Goal: Task Accomplishment & Management: Use online tool/utility

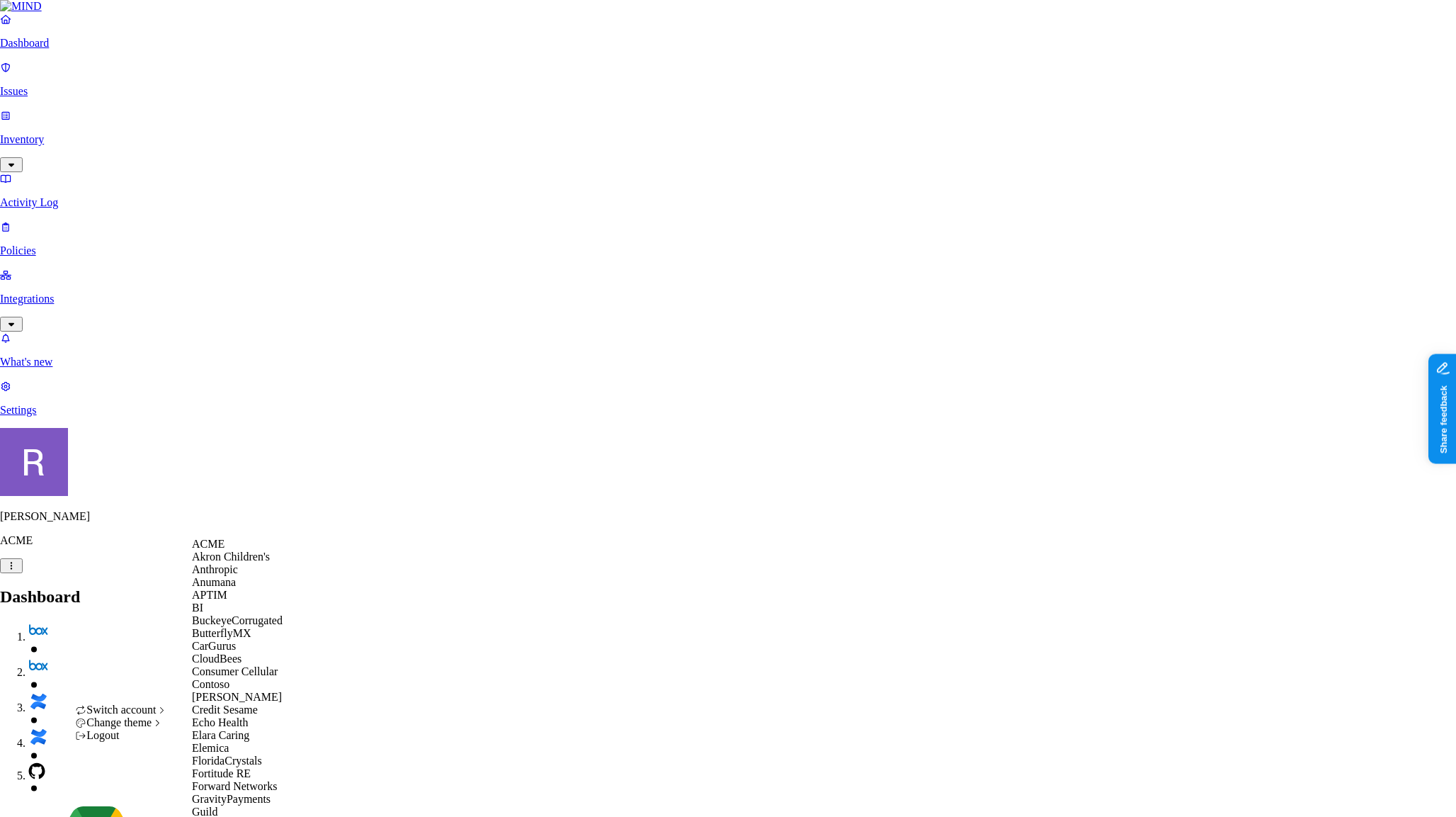
click at [227, 601] on span "APTIM" at bounding box center [210, 594] width 36 height 12
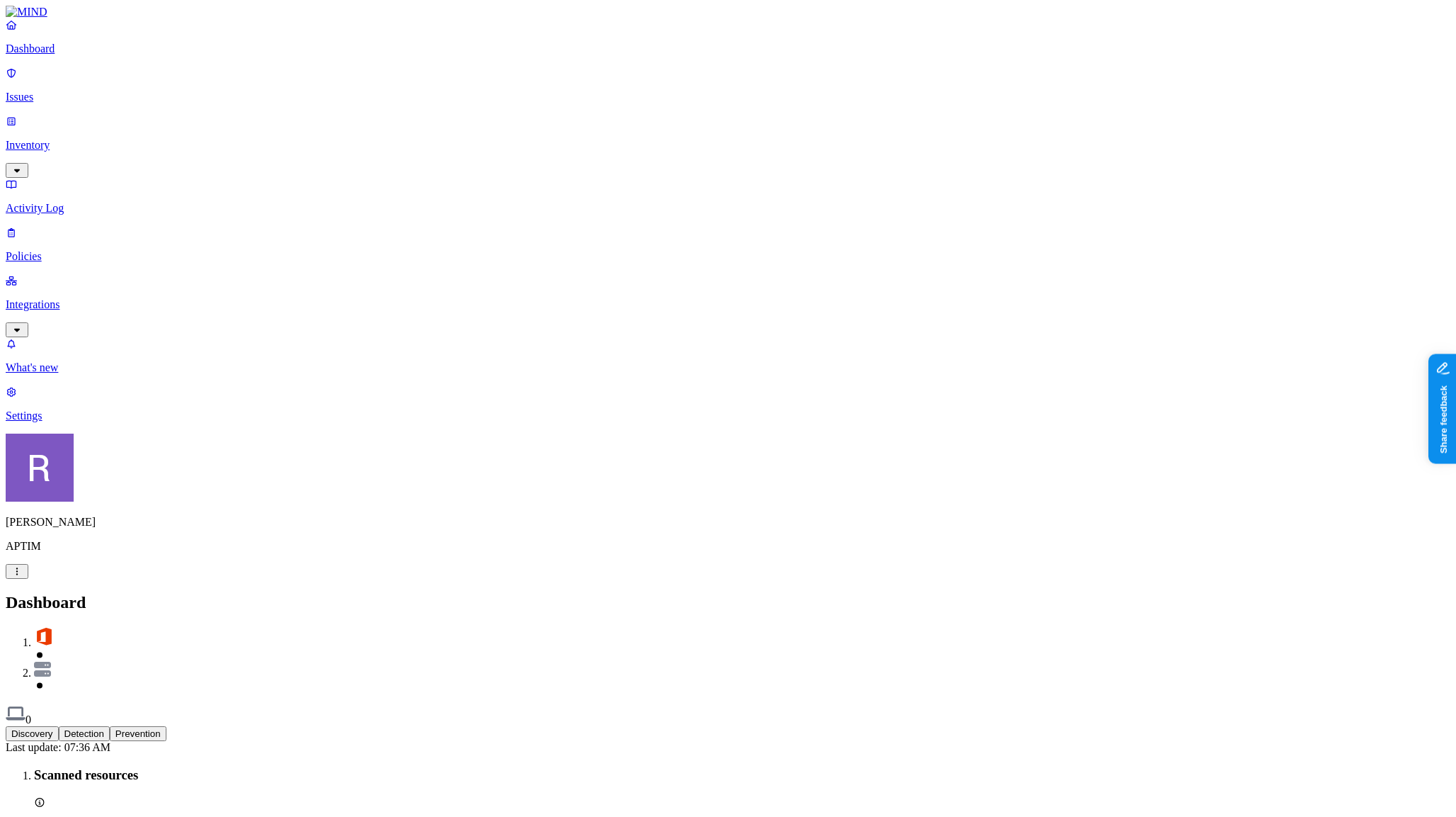
click at [85, 298] on p "Integrations" at bounding box center [728, 304] width 1445 height 13
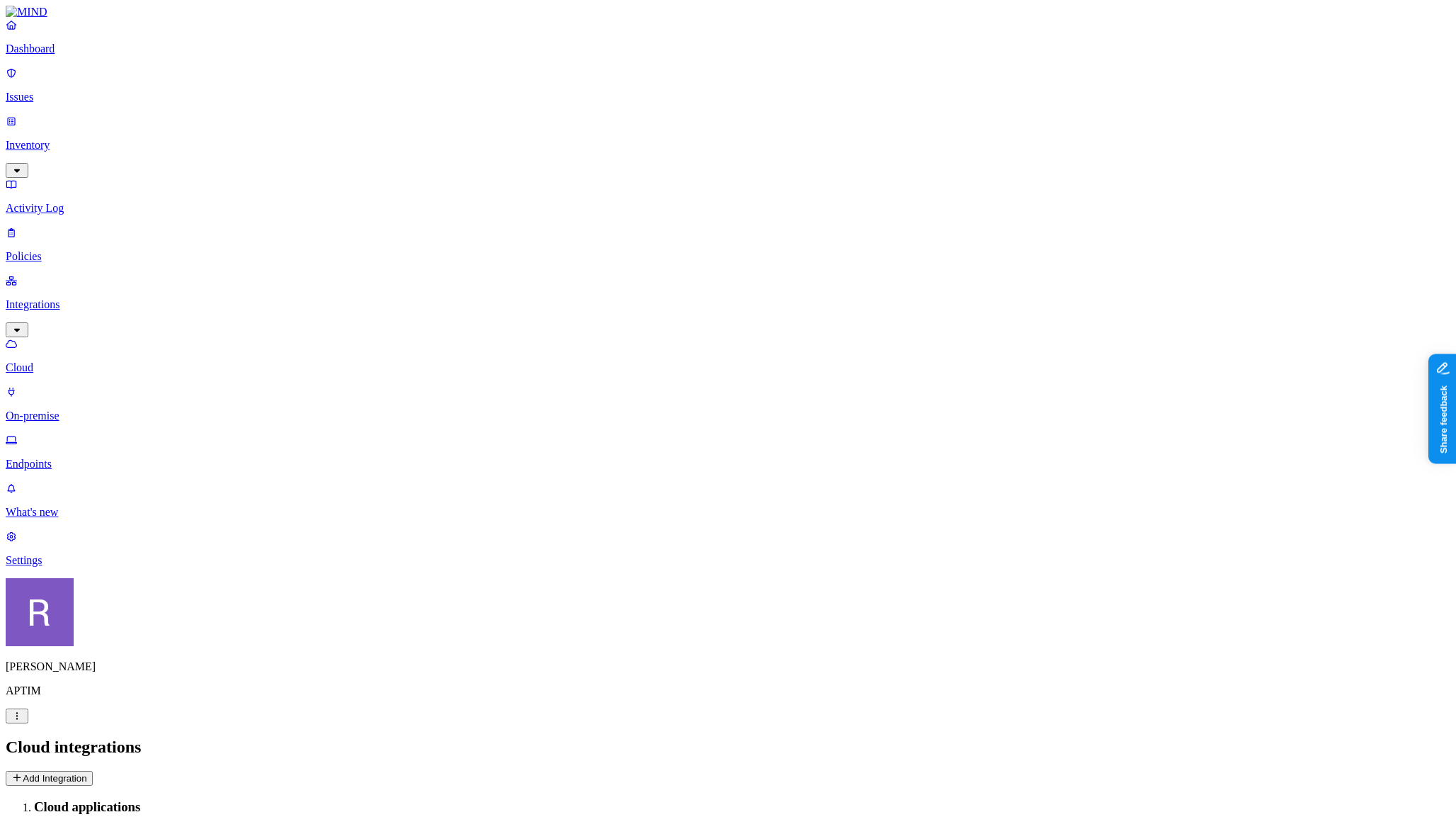
click at [65, 567] on p "Settings" at bounding box center [728, 560] width 1445 height 13
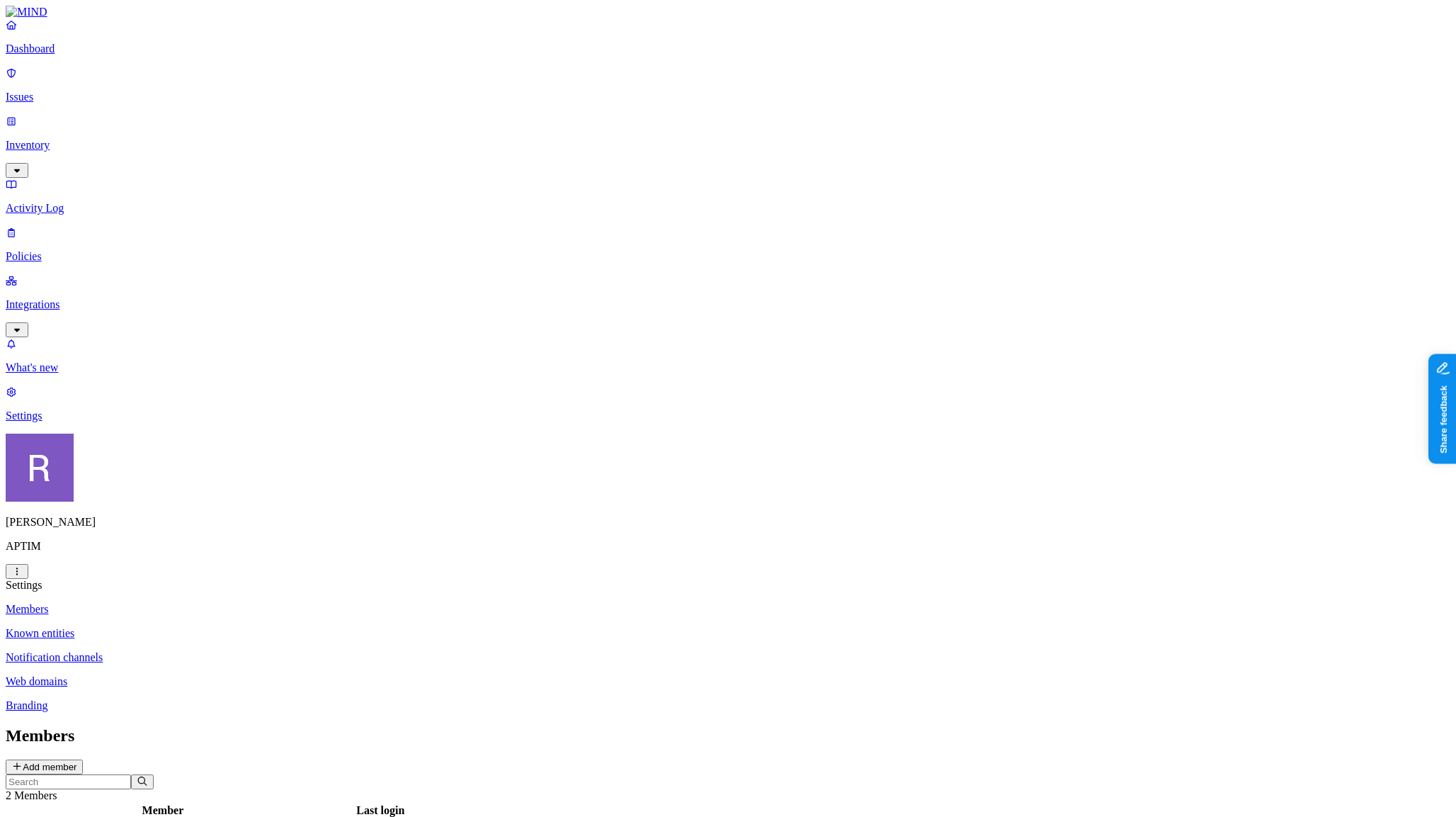
click at [193, 651] on p "Notification channels" at bounding box center [728, 657] width 1445 height 13
click at [208, 627] on p "Known entities" at bounding box center [728, 633] width 1445 height 13
click at [208, 675] on p "Web domains" at bounding box center [728, 681] width 1445 height 13
click at [203, 699] on p "Branding" at bounding box center [728, 705] width 1445 height 13
click at [197, 627] on p "Known entities" at bounding box center [728, 633] width 1445 height 13
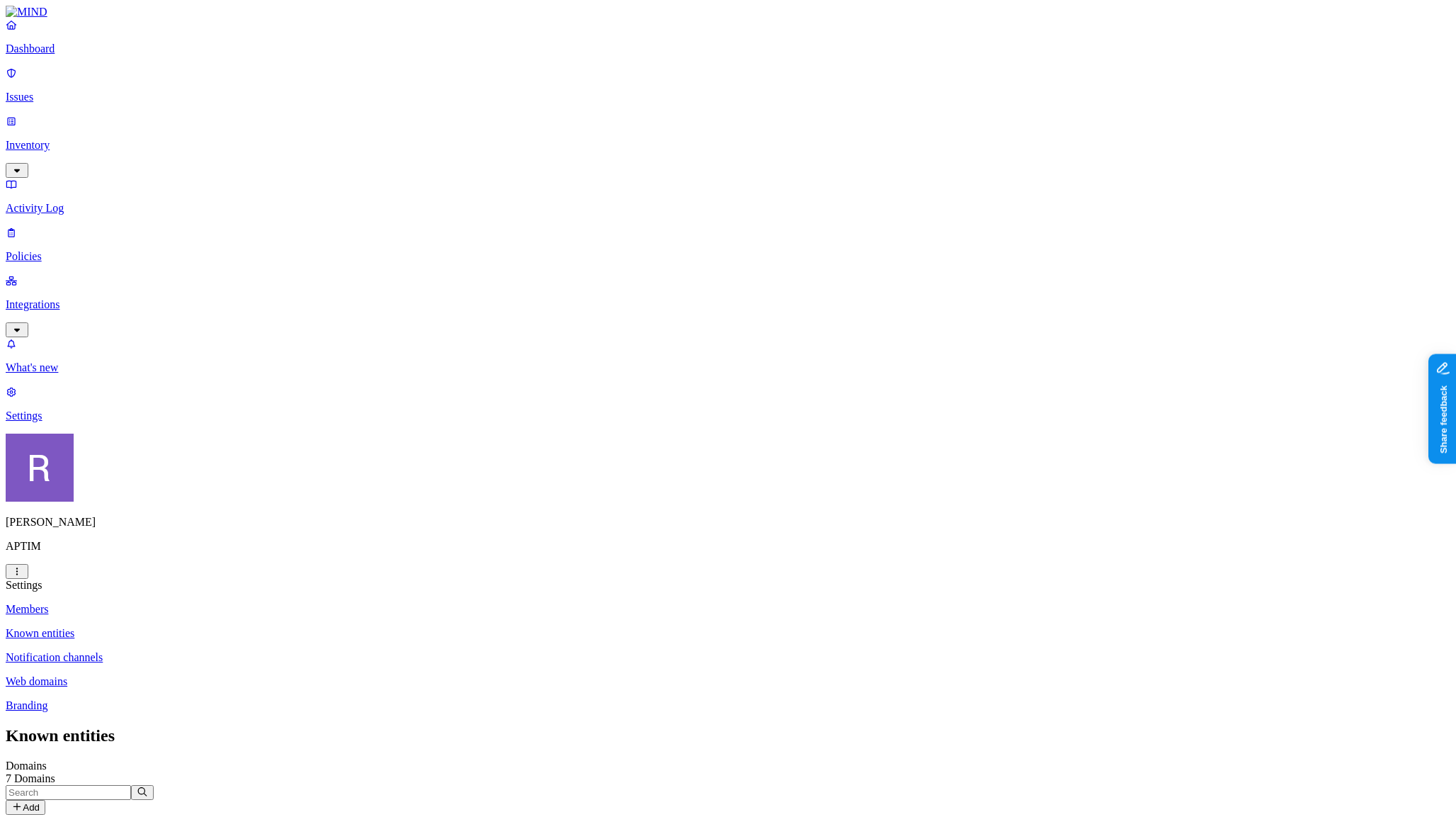
click at [197, 603] on link "Members" at bounding box center [728, 608] width 1445 height 13
click at [48, 91] on p "Issues" at bounding box center [728, 96] width 1445 height 13
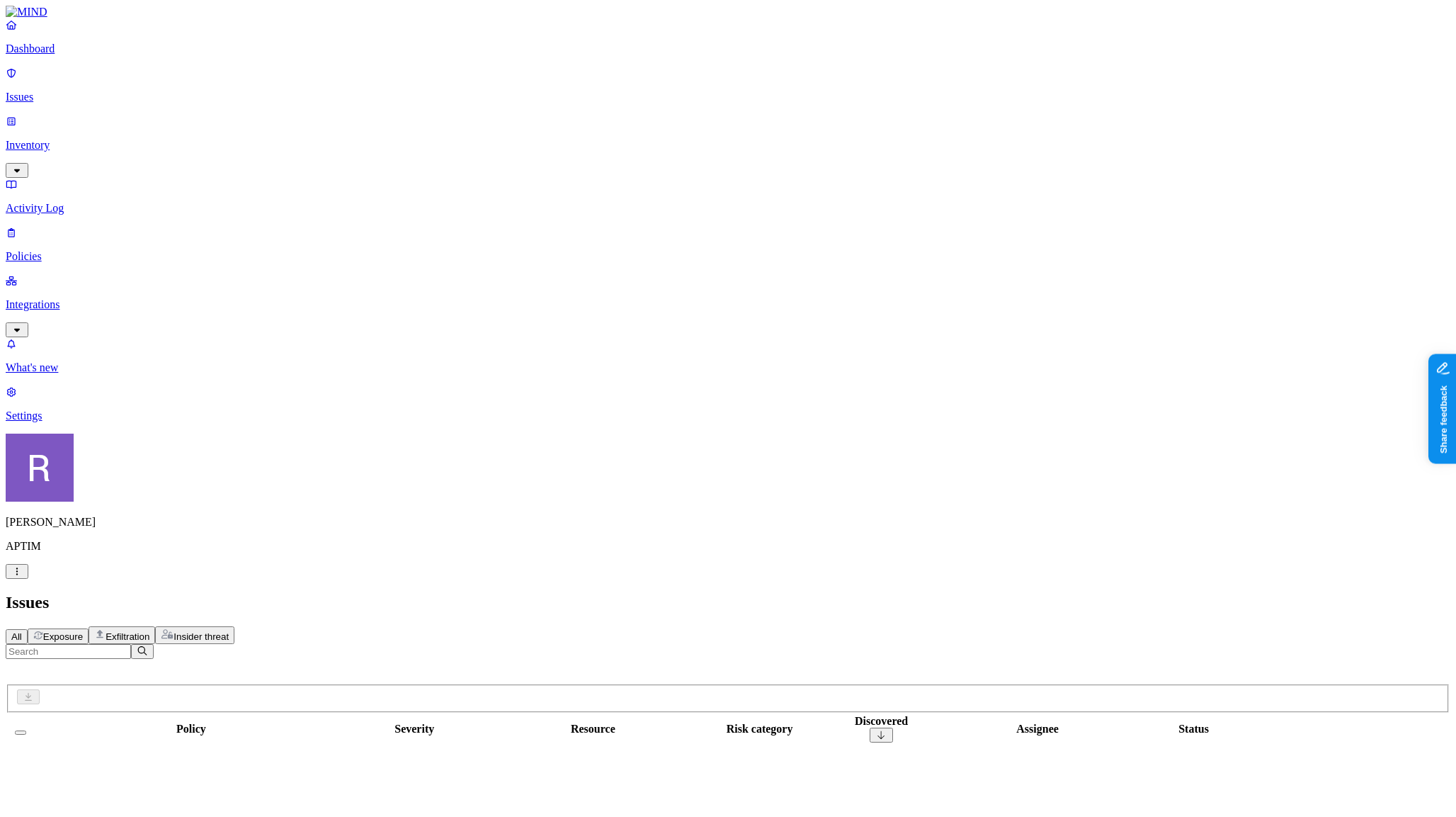
click at [55, 55] on p "Dashboard" at bounding box center [728, 48] width 1445 height 13
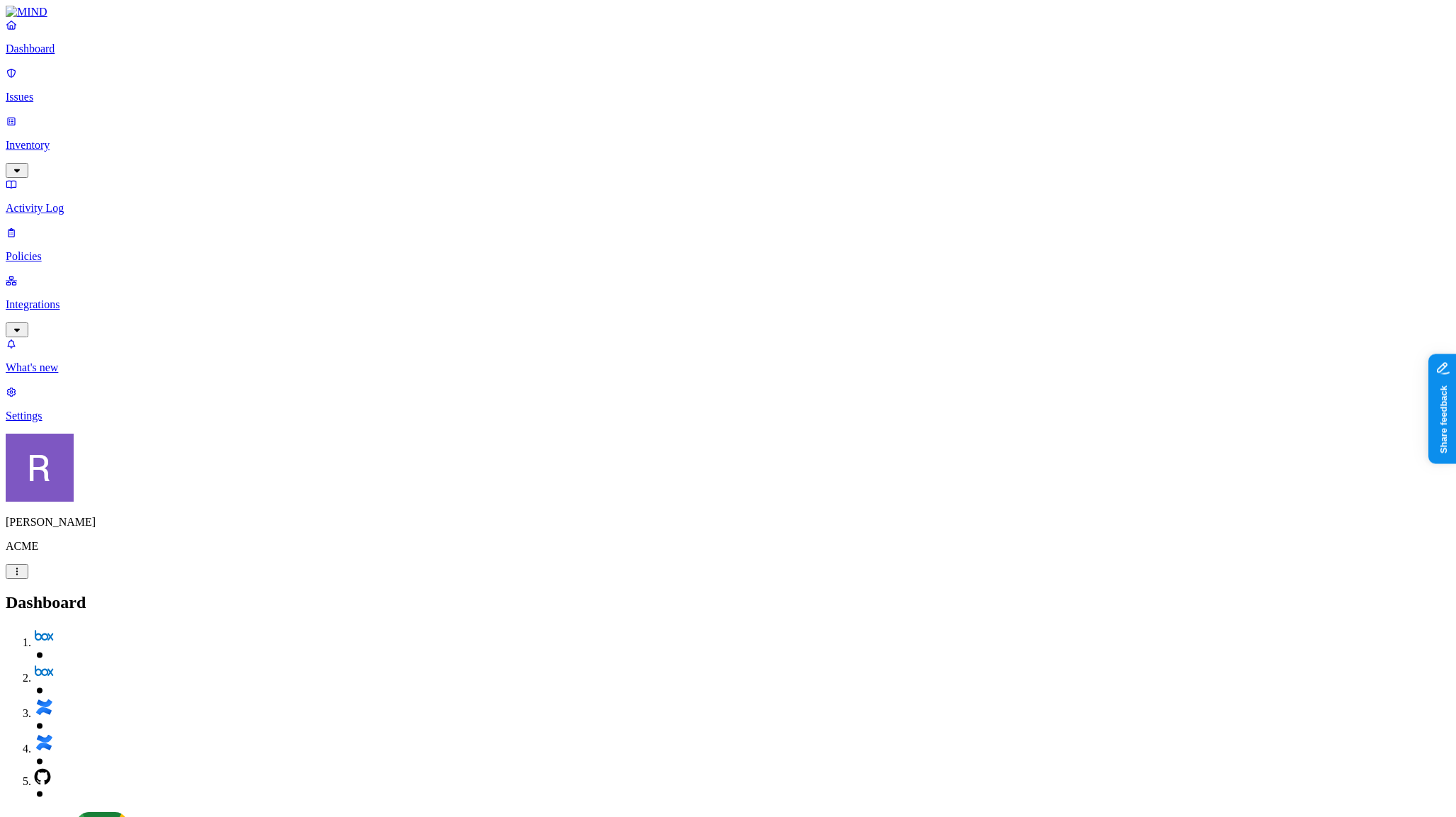
scroll to position [68, 0]
click at [68, 298] on p "Integrations" at bounding box center [728, 304] width 1445 height 13
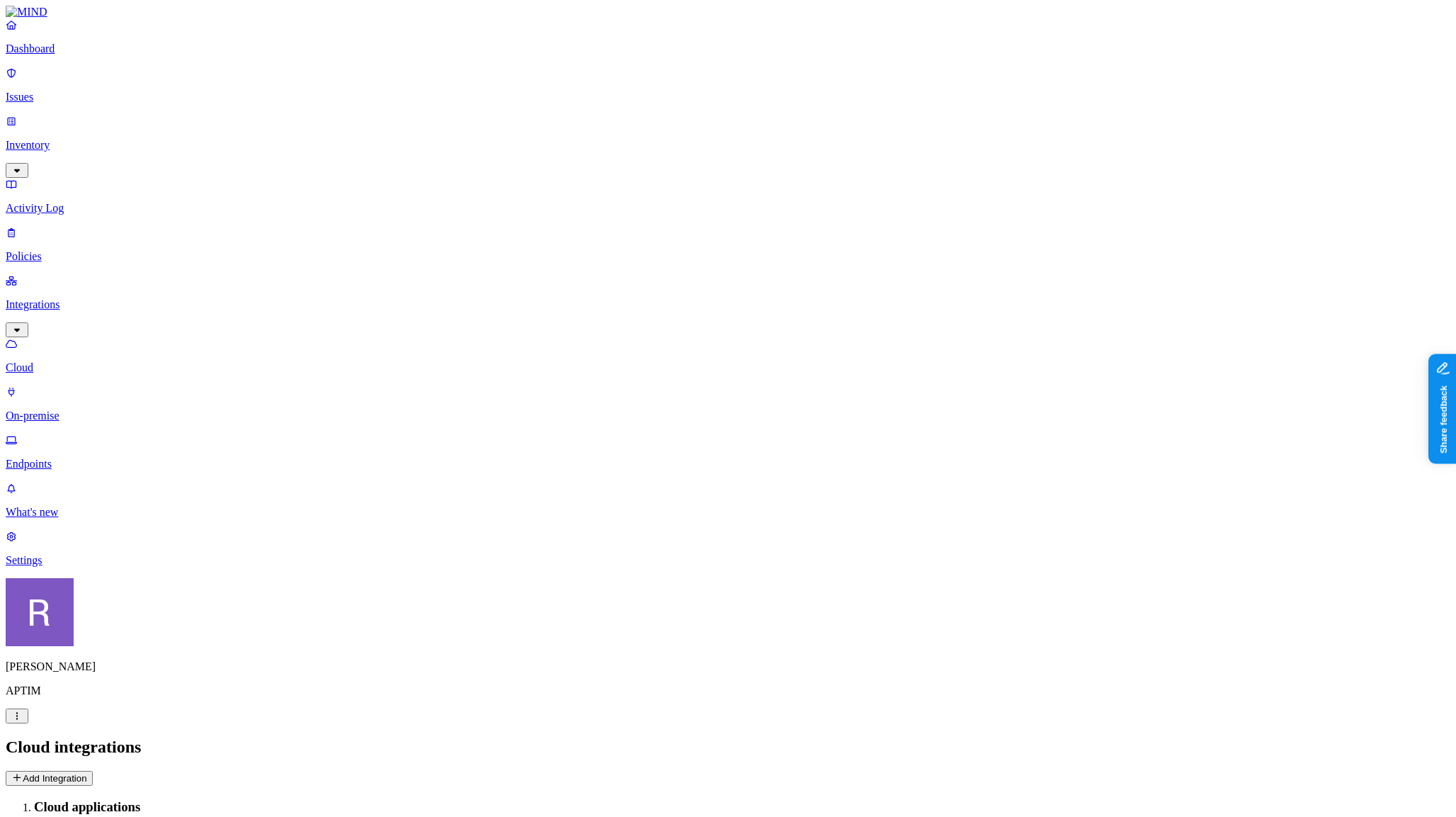
click at [93, 771] on button "Add Integration" at bounding box center [49, 778] width 87 height 15
